Goal: Transaction & Acquisition: Obtain resource

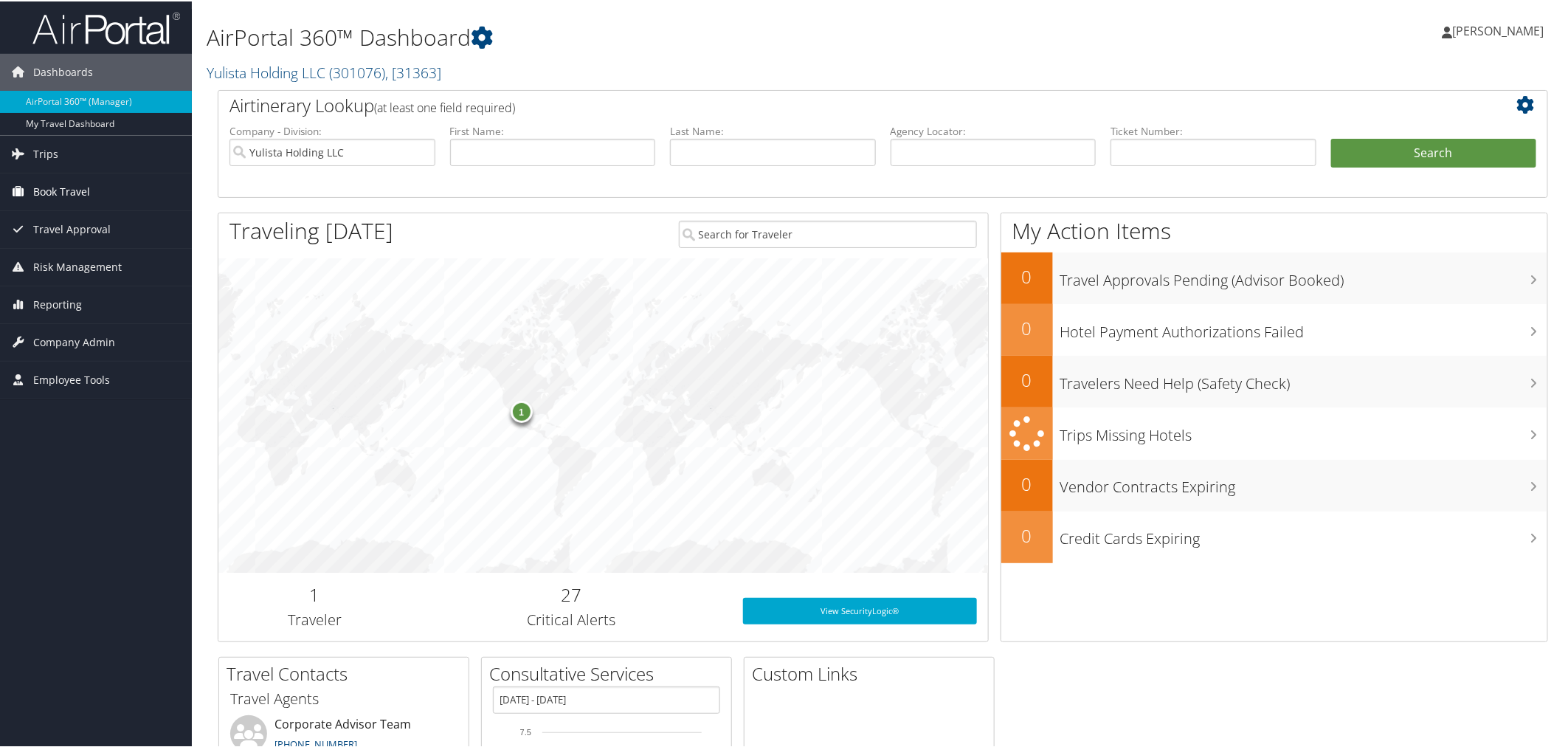
click at [100, 176] on link "Book Travel" at bounding box center [96, 190] width 192 height 37
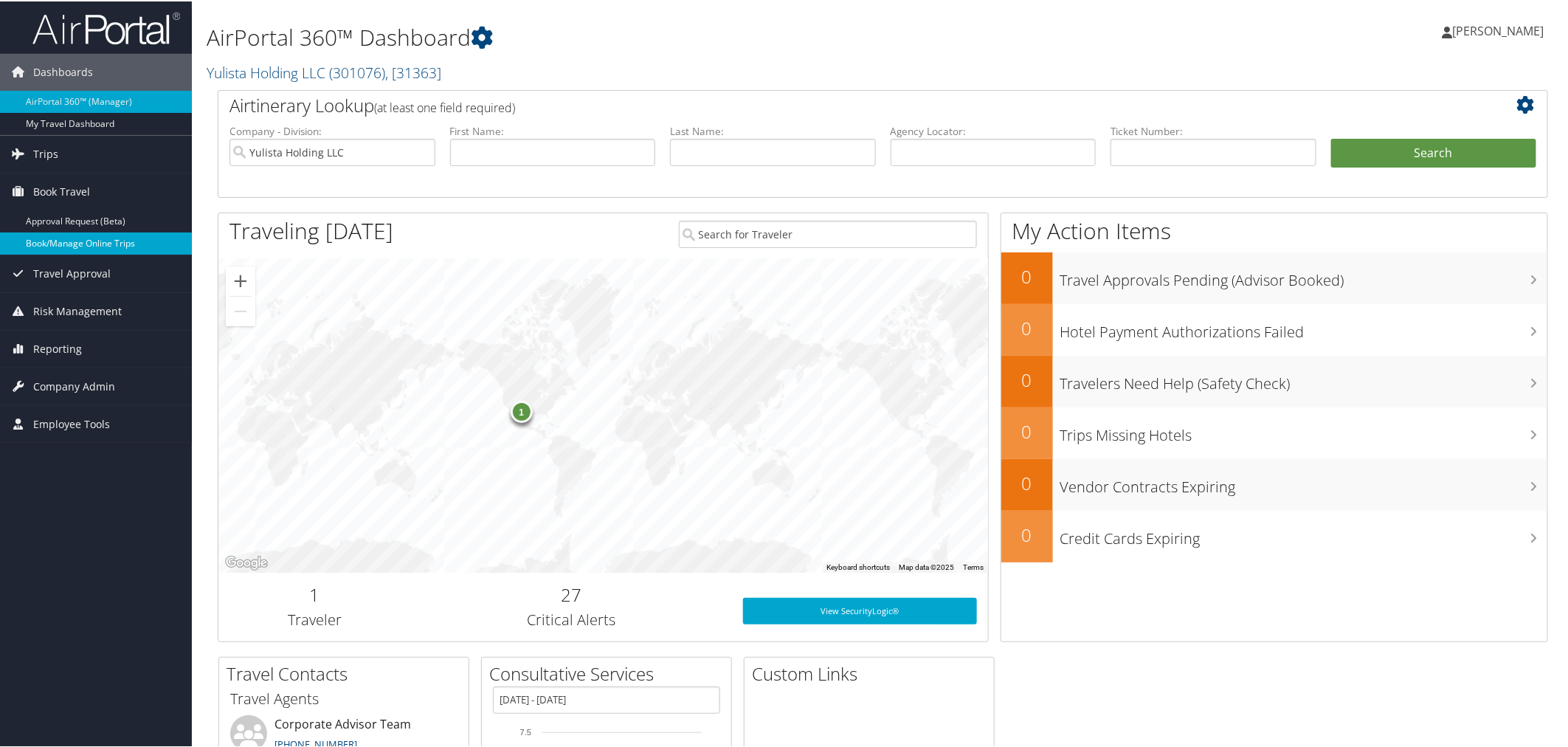
click at [68, 250] on link "Book/Manage Online Trips" at bounding box center [96, 242] width 192 height 22
click at [728, 158] on input "text" at bounding box center [772, 151] width 206 height 27
type input "hooper"
click at [1331, 138] on button "Search" at bounding box center [1434, 152] width 206 height 30
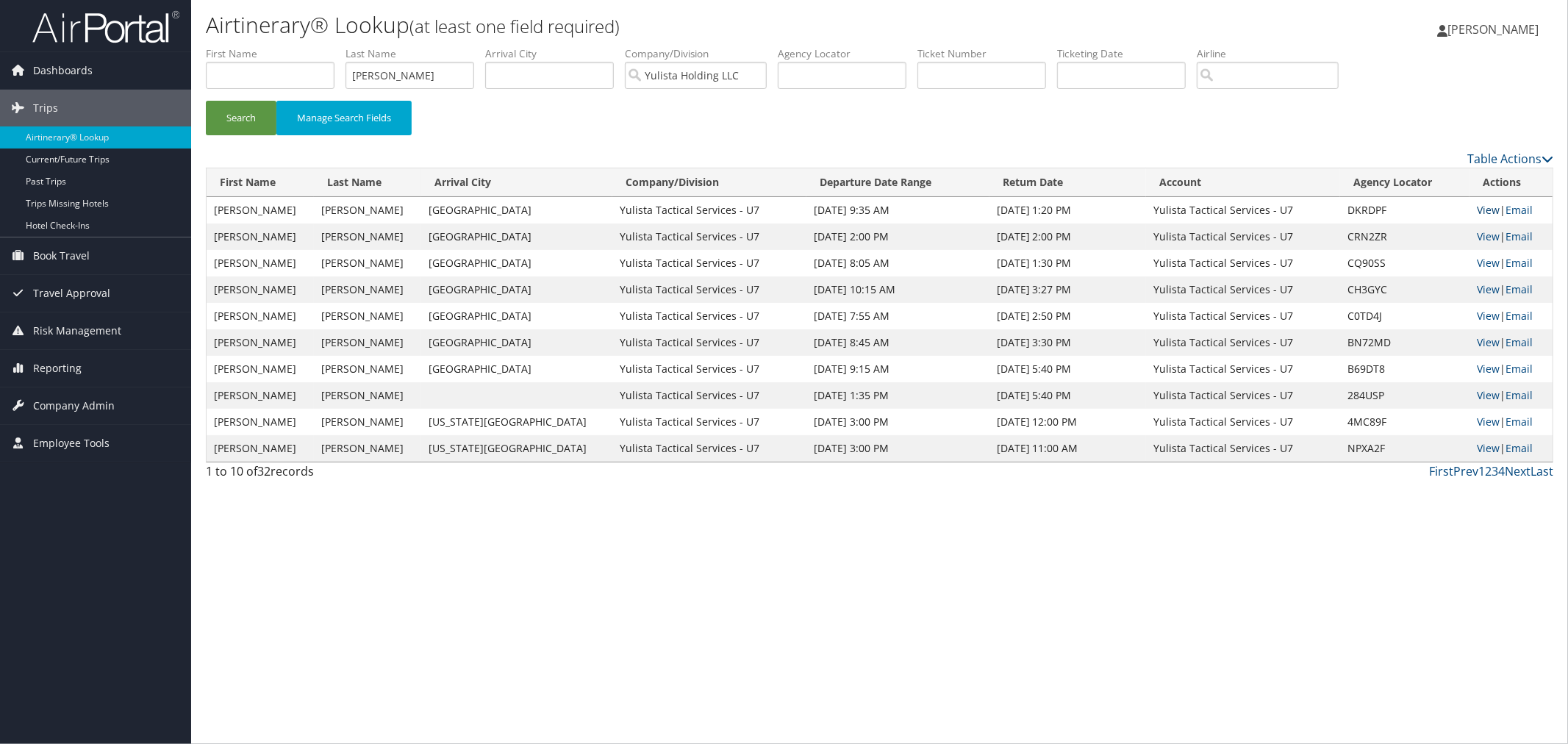
click at [1479, 214] on link "View" at bounding box center [1488, 209] width 23 height 14
click at [94, 248] on link "Book Travel" at bounding box center [95, 255] width 192 height 37
click at [79, 306] on link "Book/Manage Online Trips" at bounding box center [95, 307] width 192 height 22
click at [32, 310] on link "Book/Manage Online Trips" at bounding box center [95, 307] width 192 height 22
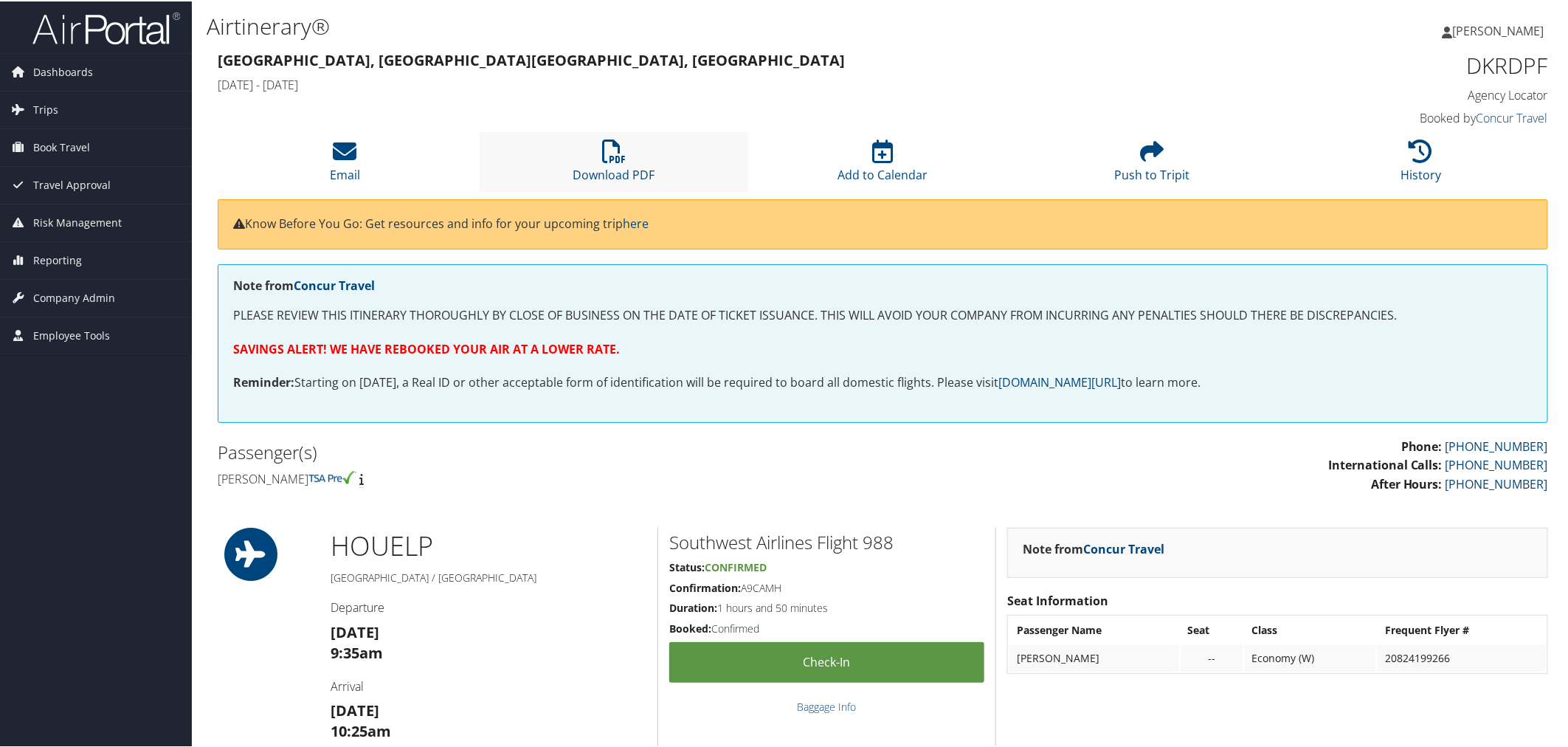
click at [596, 161] on li "Download PDF" at bounding box center [614, 161] width 269 height 60
